Goal: Navigation & Orientation: Find specific page/section

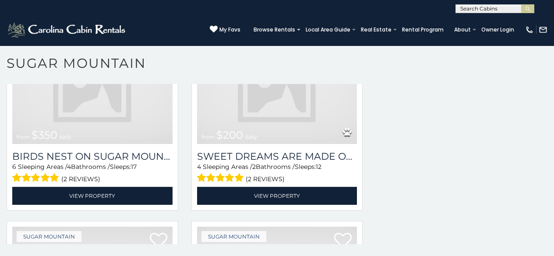
scroll to position [1495, 0]
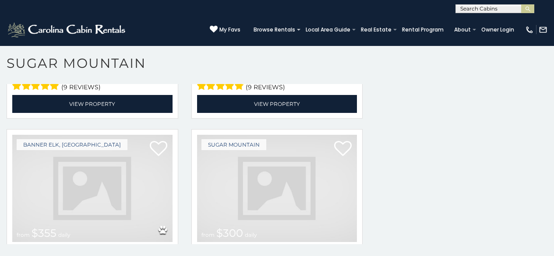
click at [132, 143] on img at bounding box center [92, 188] width 160 height 107
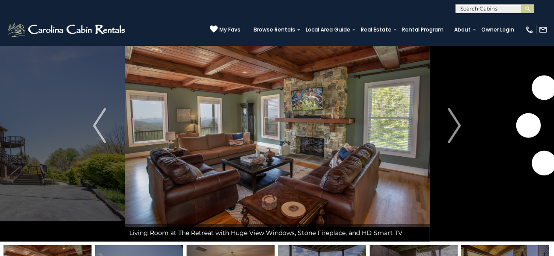
scroll to position [35, 0]
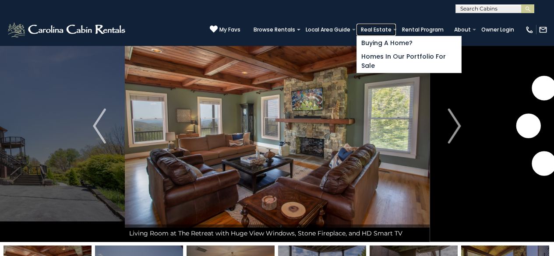
click at [396, 30] on link "Real Estate" at bounding box center [375, 30] width 39 height 12
